Goal: Task Accomplishment & Management: Manage account settings

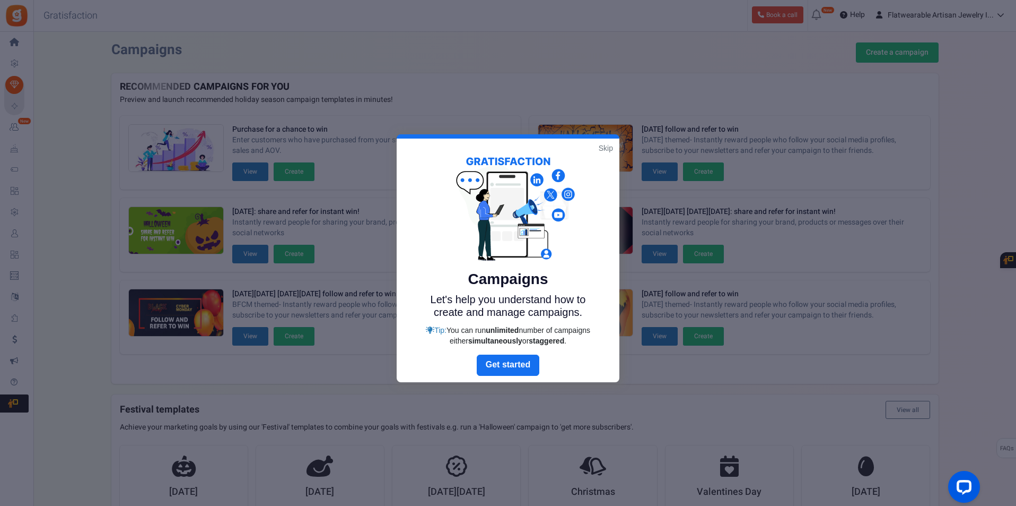
click at [602, 148] on link "Skip" at bounding box center [606, 148] width 14 height 11
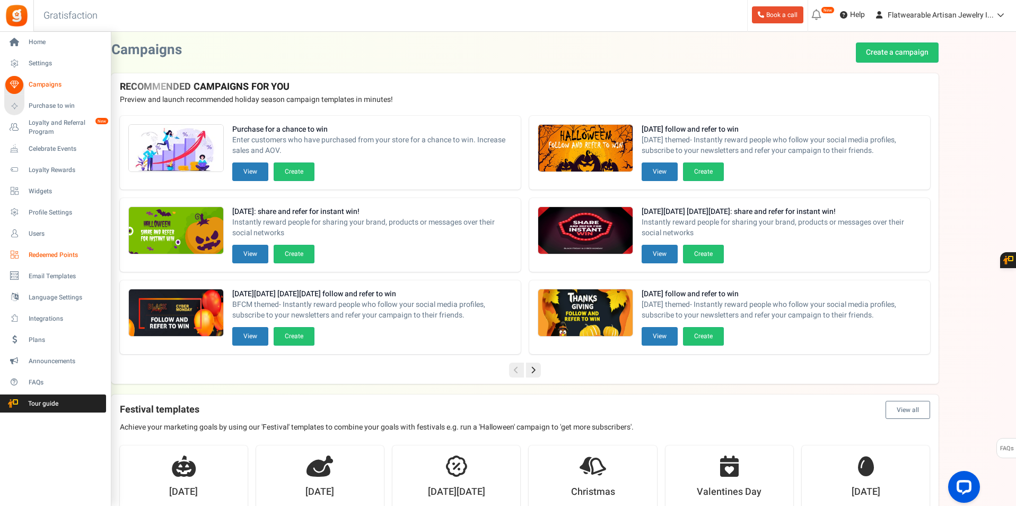
click at [63, 261] on link "Redeemed Points" at bounding box center [55, 255] width 102 height 18
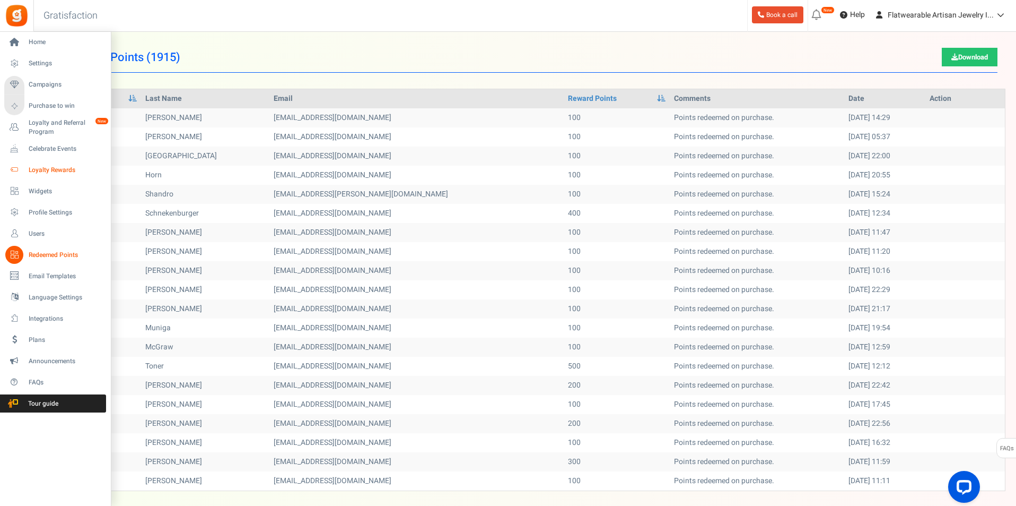
click at [40, 169] on span "Loyalty Rewards" at bounding box center [66, 170] width 74 height 9
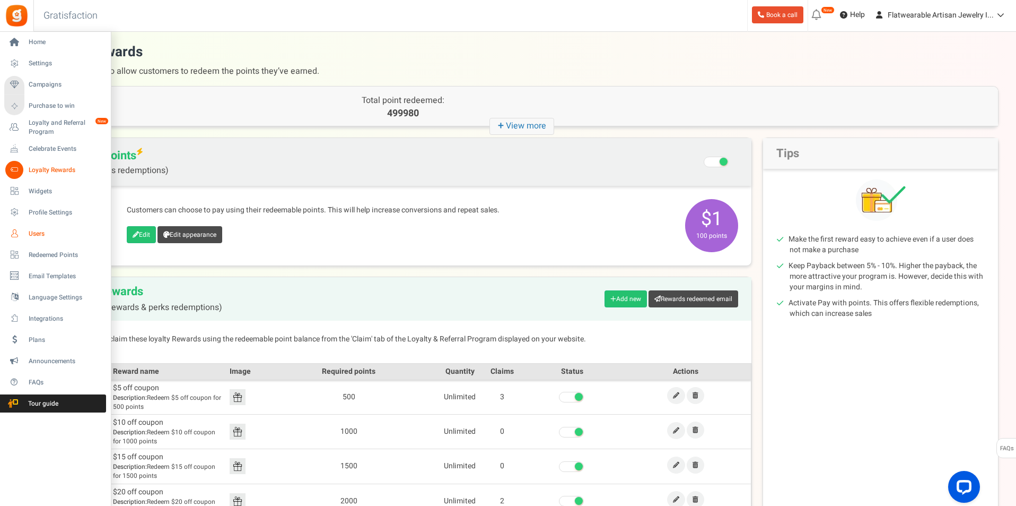
click at [46, 231] on span "Users" at bounding box center [66, 233] width 74 height 9
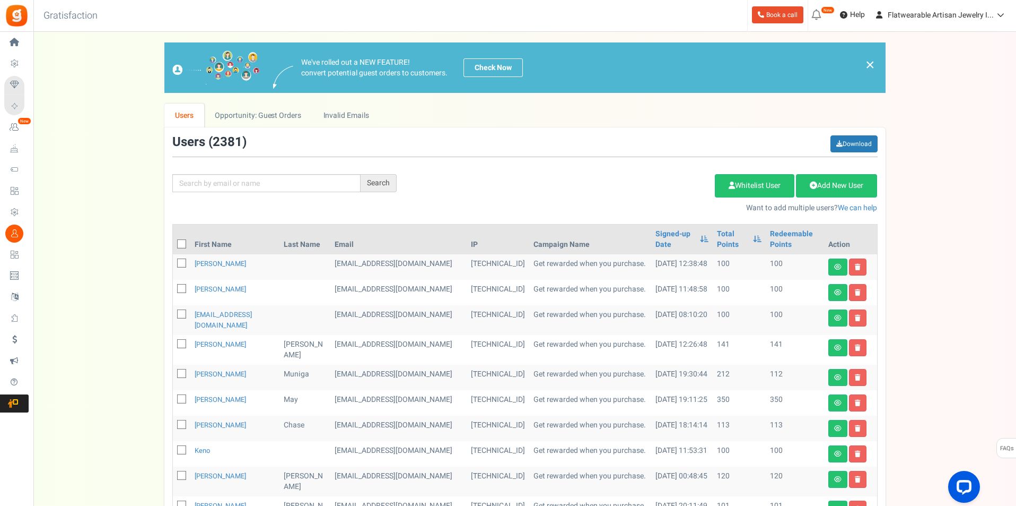
scroll to position [142, 0]
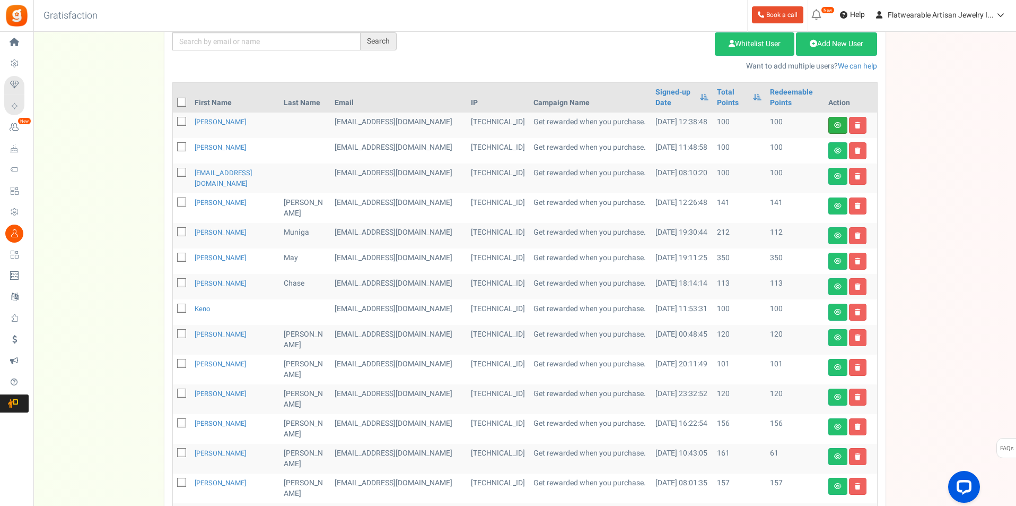
click at [833, 125] on link at bounding box center [838, 125] width 19 height 17
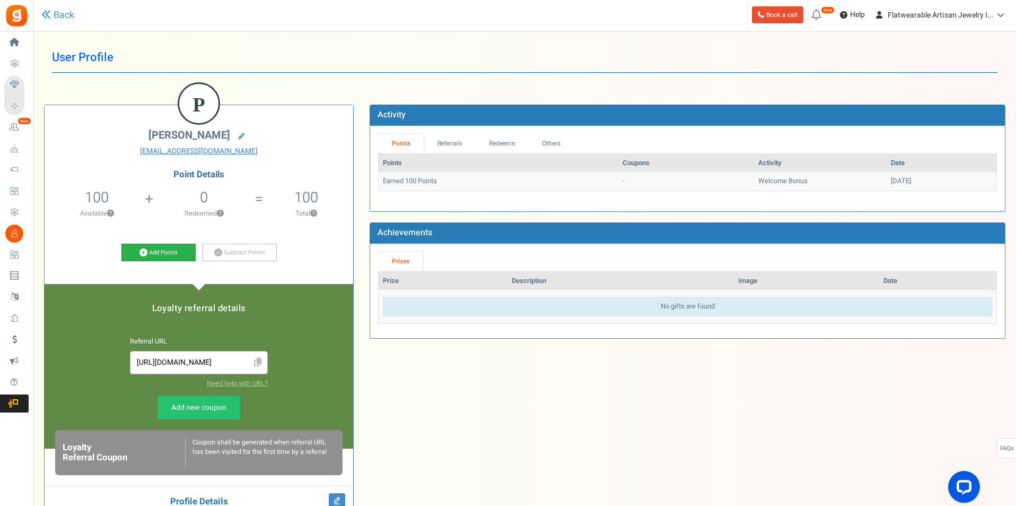
click at [156, 253] on link "Add Points" at bounding box center [158, 252] width 74 height 18
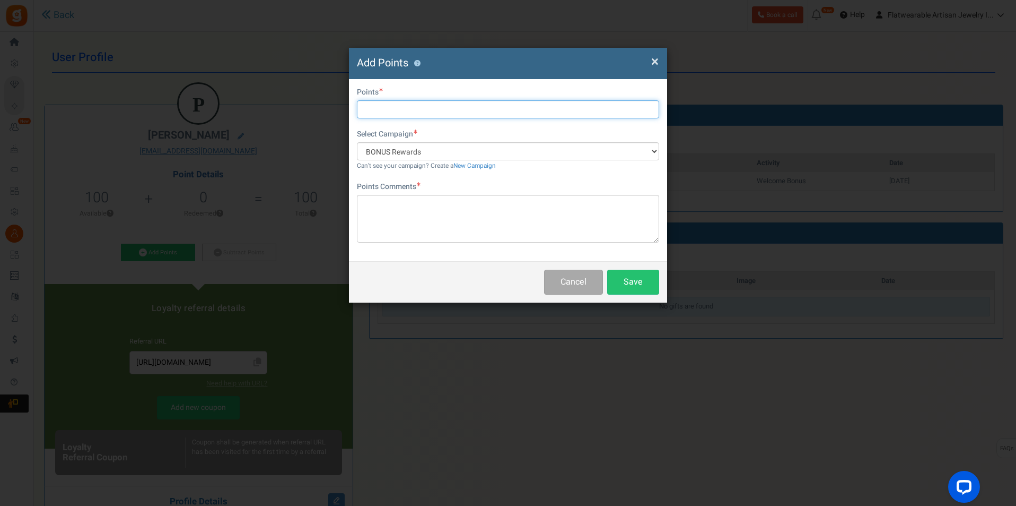
click at [410, 110] on input "text" at bounding box center [508, 109] width 302 height 18
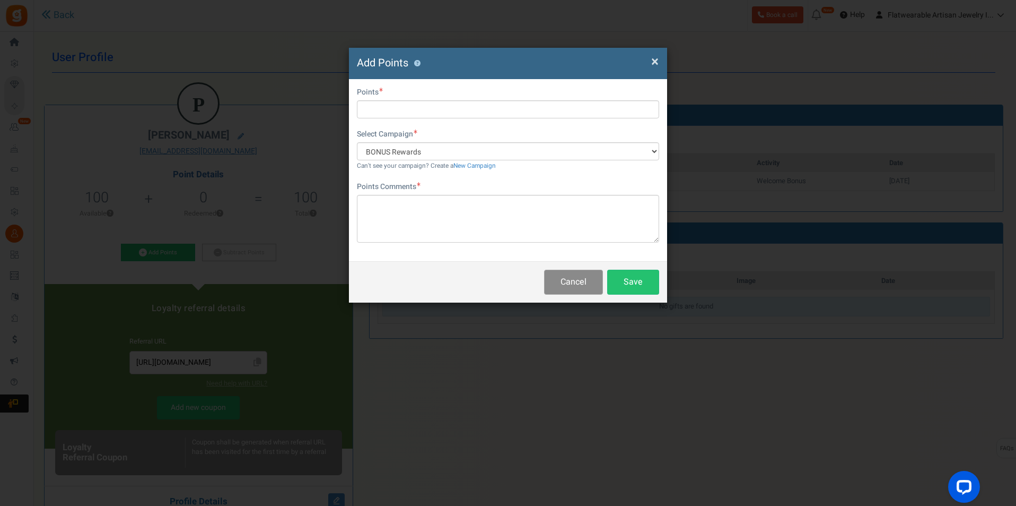
click at [588, 286] on button "Cancel" at bounding box center [573, 281] width 59 height 25
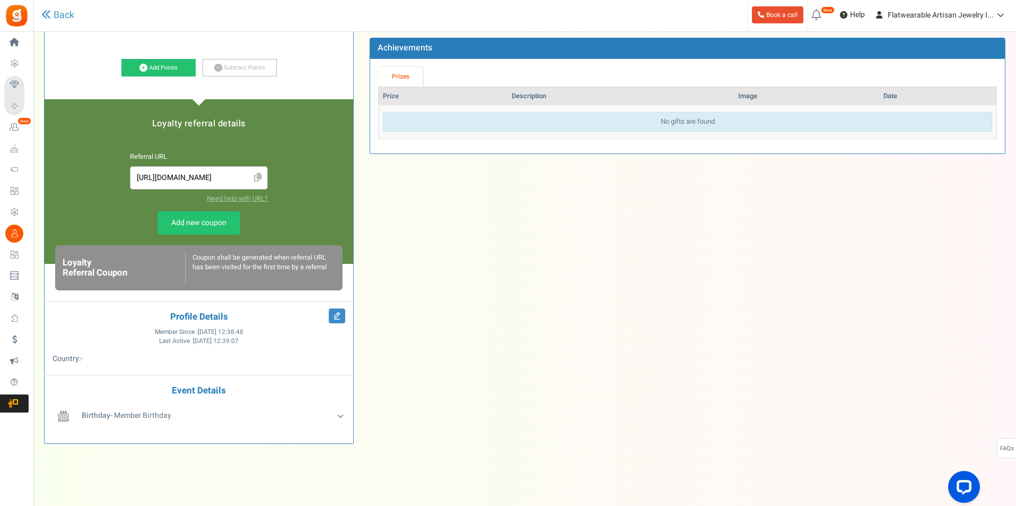
scroll to position [197, 0]
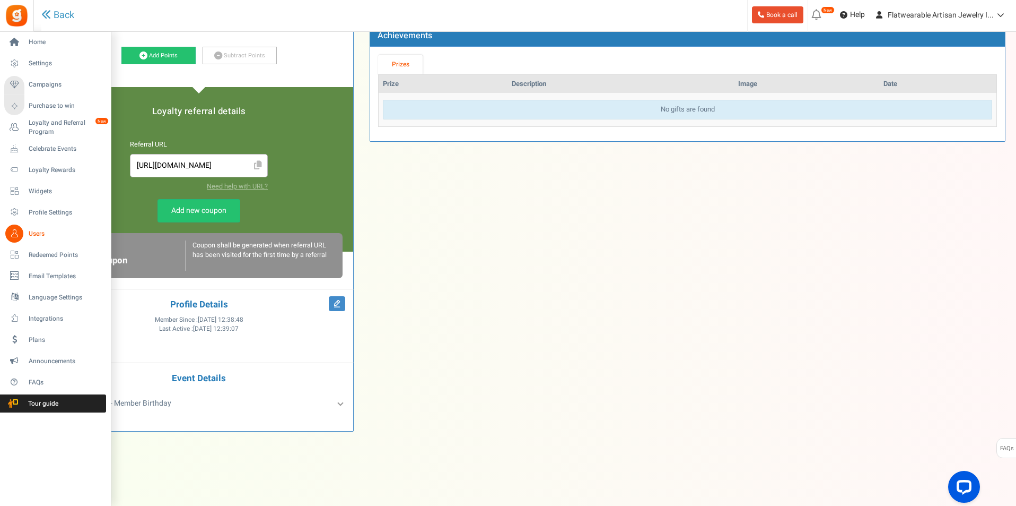
click at [41, 231] on span "Users" at bounding box center [66, 233] width 74 height 9
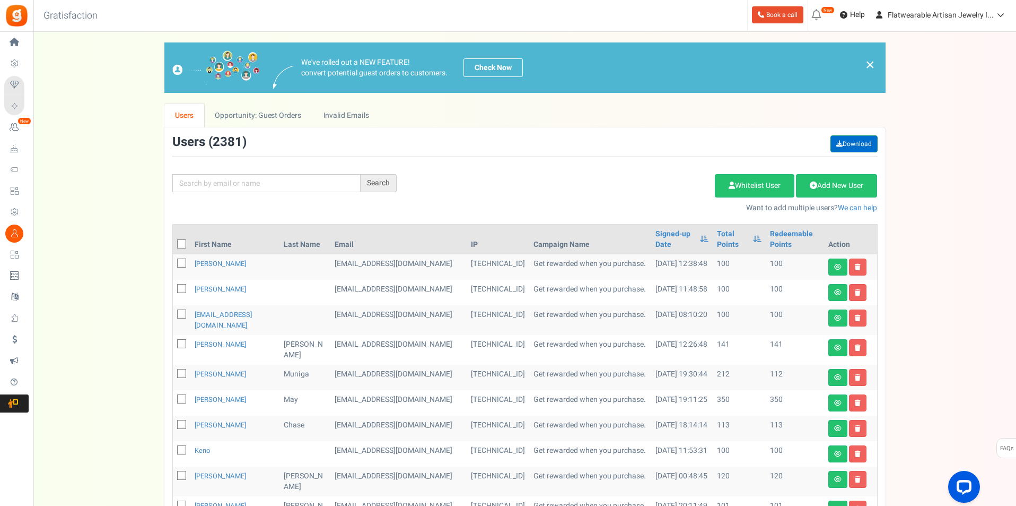
click at [860, 142] on link "Download" at bounding box center [854, 143] width 47 height 17
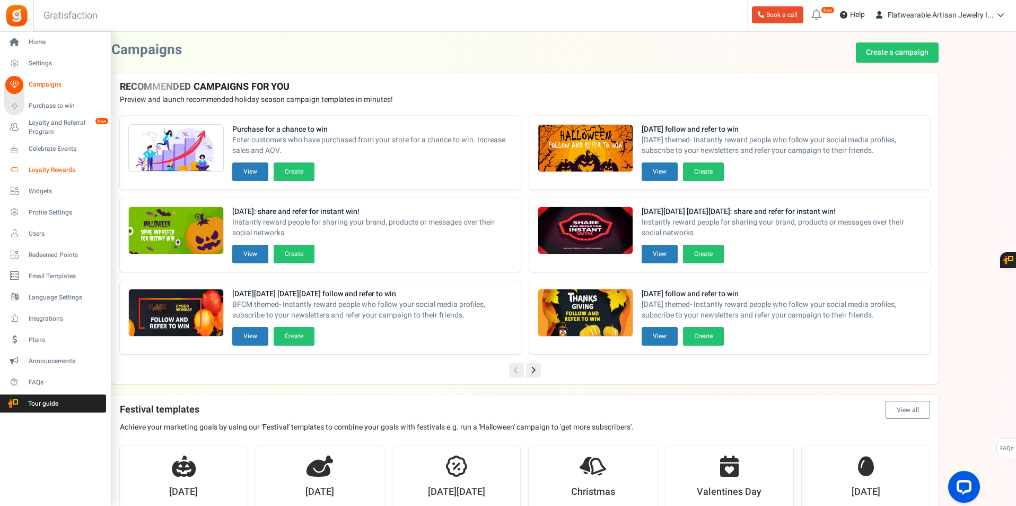
click at [64, 168] on span "Loyalty Rewards" at bounding box center [66, 170] width 74 height 9
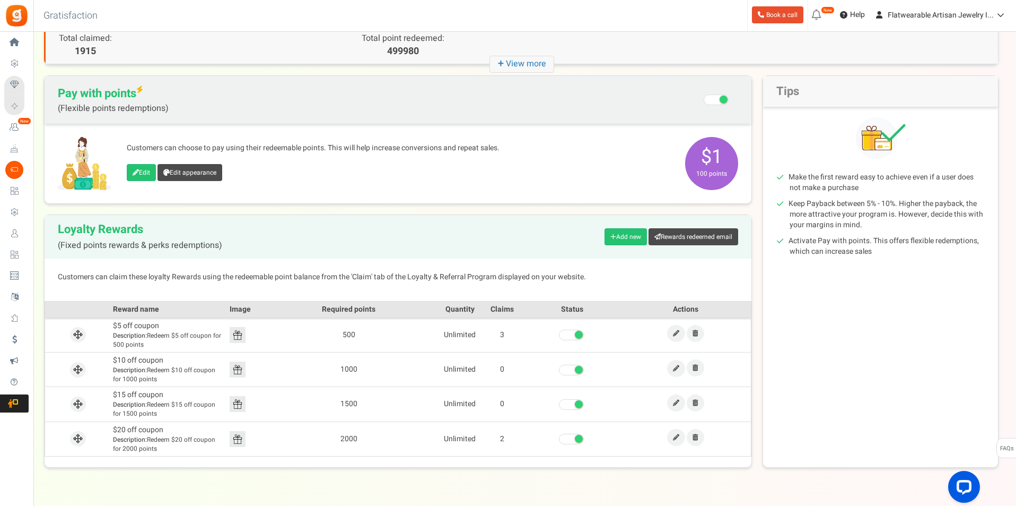
scroll to position [88, 0]
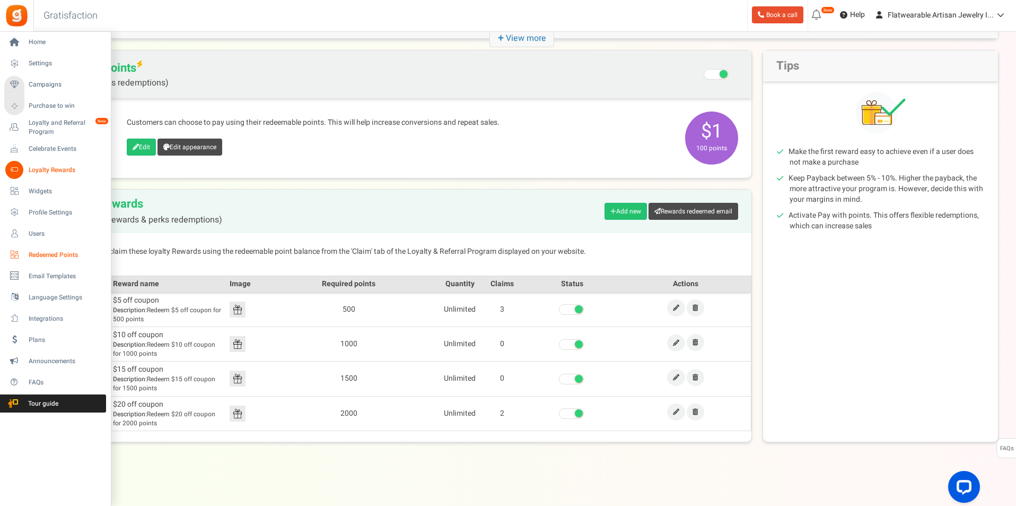
click at [55, 260] on link "Redeemed Points" at bounding box center [55, 255] width 102 height 18
